Goal: Entertainment & Leisure: Consume media (video, audio)

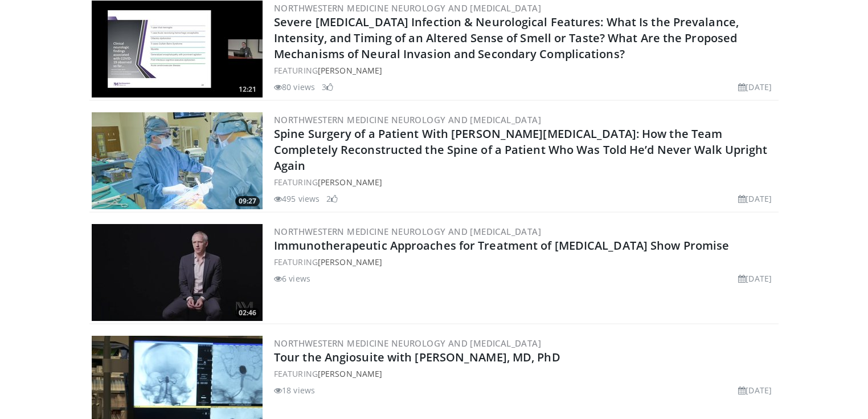
scroll to position [1868, 0]
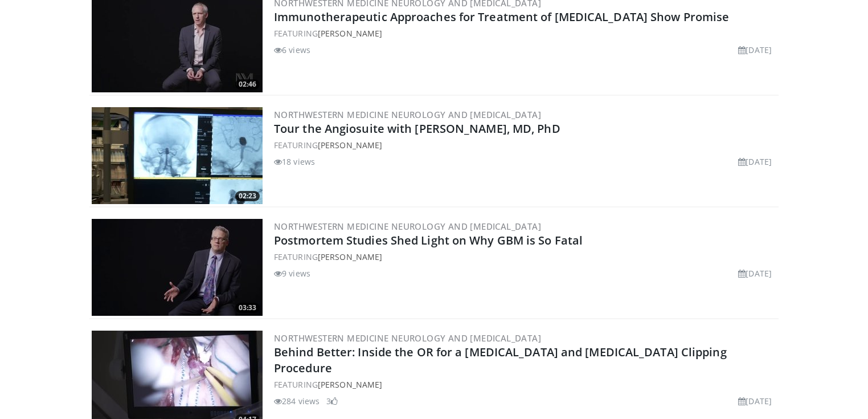
scroll to position [2096, 0]
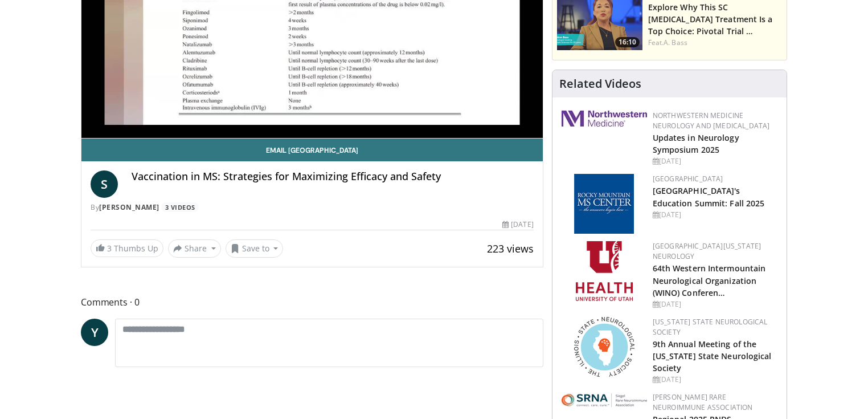
scroll to position [228, 0]
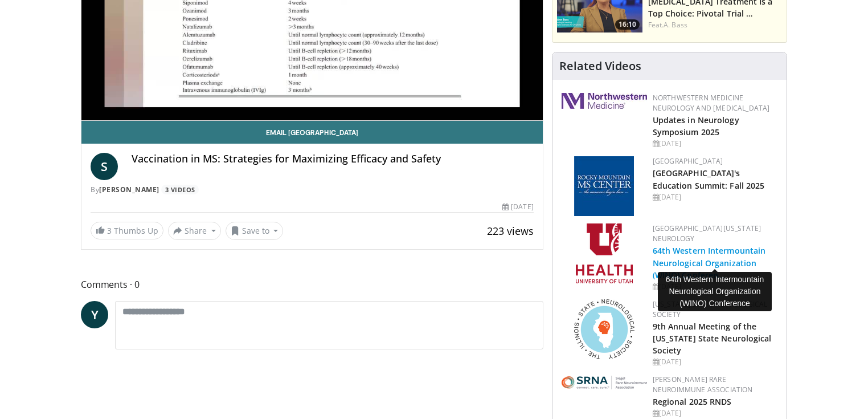
click at [690, 249] on link "64th Western Intermountain Neurological Organization (WINO) Conferen…" at bounding box center [709, 262] width 113 height 35
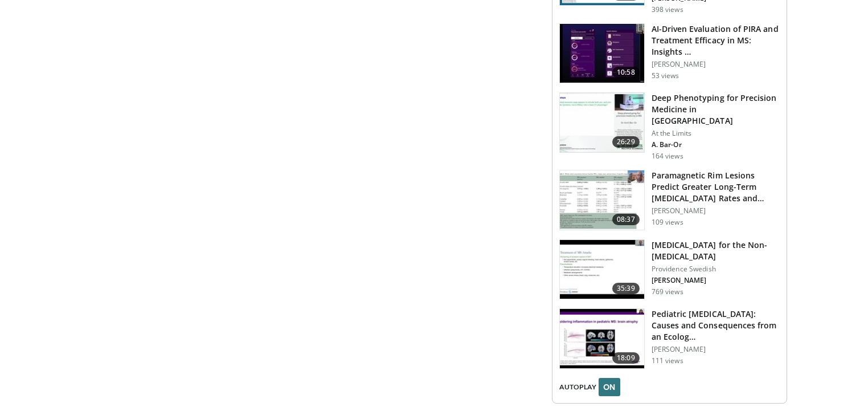
scroll to position [1732, 0]
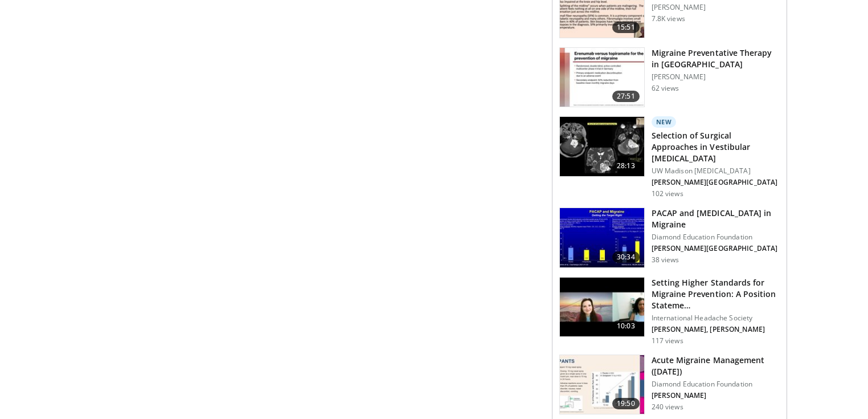
scroll to position [911, 0]
